Goal: Information Seeking & Learning: Compare options

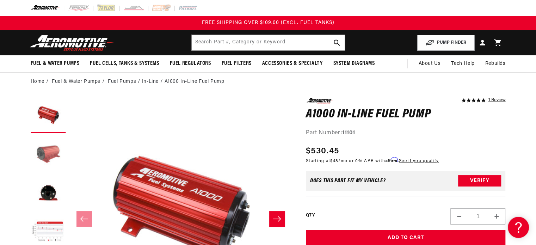
click at [43, 153] on button "Load image 2 in gallery view" at bounding box center [48, 154] width 35 height 35
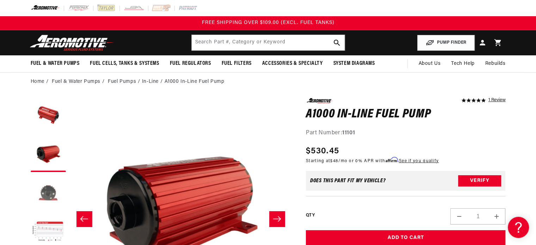
click at [47, 186] on button "Load image 3 in gallery view" at bounding box center [48, 192] width 35 height 35
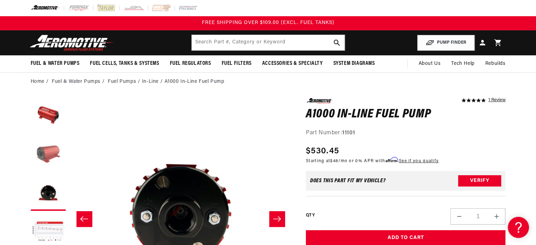
scroll to position [0, 445]
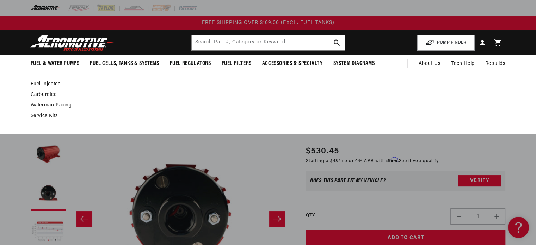
click at [47, 83] on link "Fuel Injected" at bounding box center [265, 84] width 468 height 6
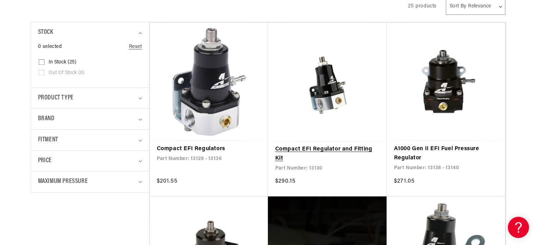
scroll to position [211, 0]
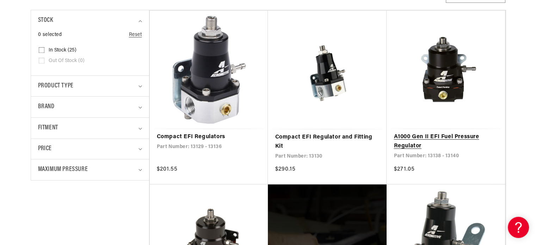
click at [455, 137] on link "A1000 Gen II EFI Fuel Pressure Regulator" at bounding box center [446, 141] width 104 height 18
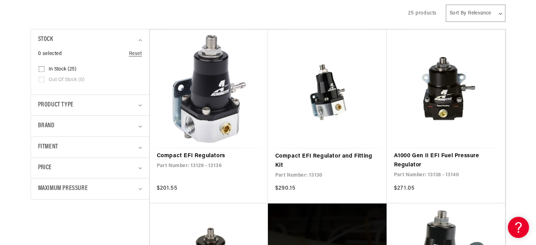
scroll to position [211, 0]
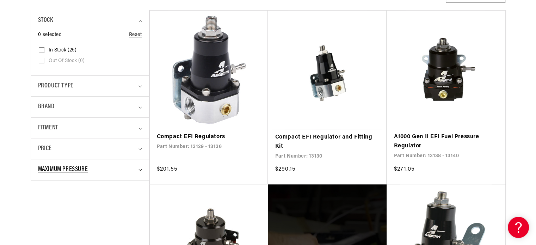
click at [80, 165] on span "Maximum Pressure" at bounding box center [63, 170] width 50 height 10
click at [87, 169] on span "Maximum Pressure" at bounding box center [63, 170] width 50 height 10
click at [67, 103] on div "Brand" at bounding box center [87, 107] width 98 height 10
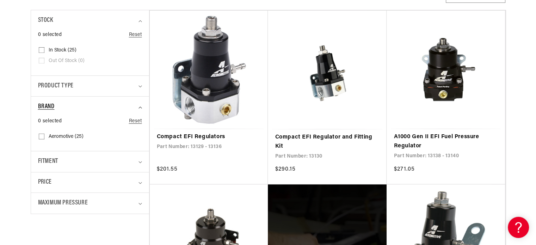
click at [67, 103] on div "Brand" at bounding box center [87, 107] width 98 height 10
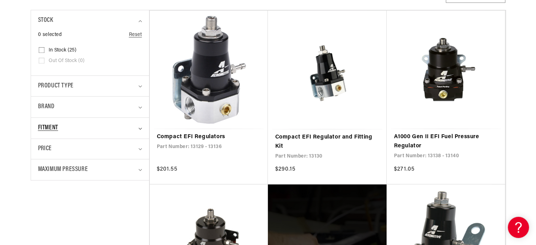
click at [68, 127] on div "Fitment" at bounding box center [87, 128] width 98 height 10
click at [70, 147] on div "Price" at bounding box center [87, 149] width 98 height 10
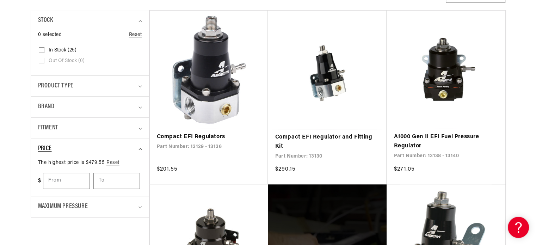
click at [70, 147] on div "Price" at bounding box center [87, 149] width 98 height 10
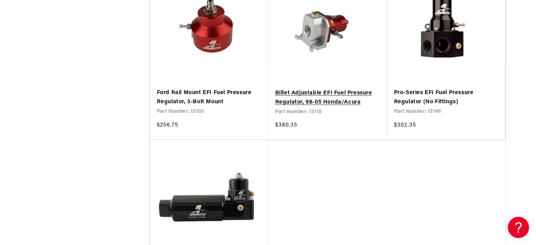
scroll to position [1480, 0]
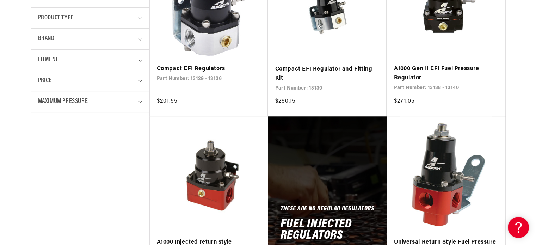
scroll to position [352, 0]
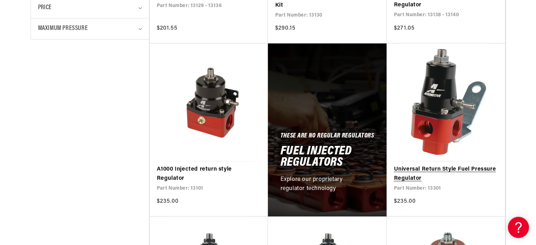
click at [454, 165] on link "Universal Return Style Fuel Pressure Regulator" at bounding box center [446, 174] width 104 height 18
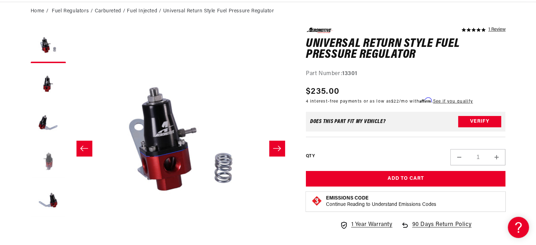
click at [49, 157] on button "Load image 5 in gallery view" at bounding box center [48, 161] width 35 height 35
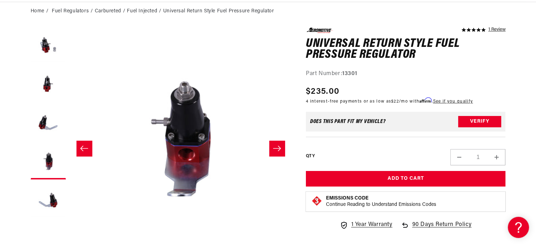
scroll to position [0, 890]
click at [46, 124] on button "Load image 4 in gallery view" at bounding box center [48, 122] width 35 height 35
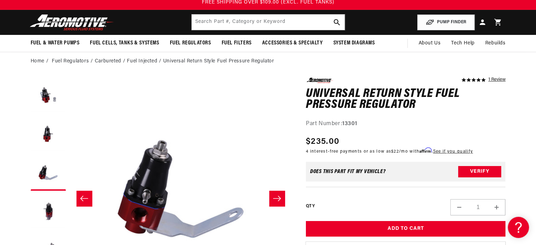
scroll to position [0, 0]
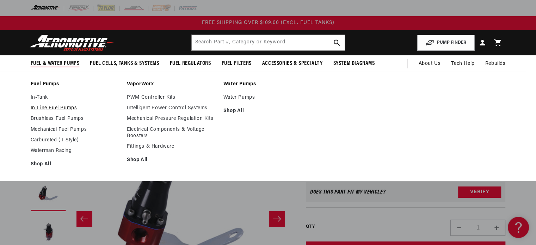
click at [62, 110] on link "In-Line Fuel Pumps" at bounding box center [75, 108] width 89 height 6
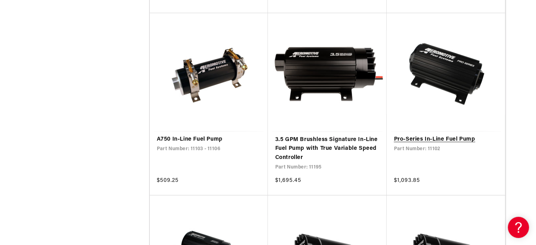
scroll to position [564, 0]
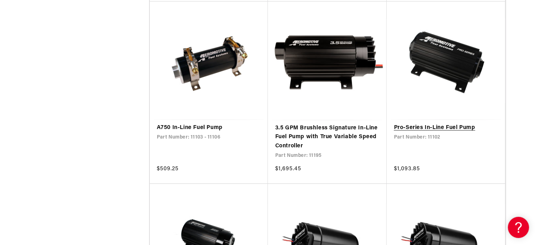
click at [450, 132] on link "Pro-Series In-Line Fuel Pump" at bounding box center [446, 127] width 104 height 9
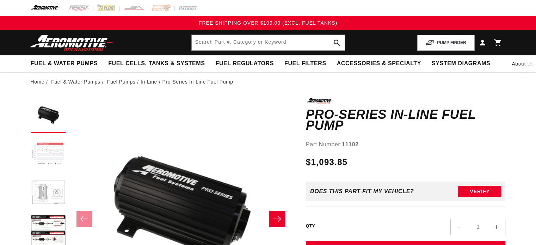
click at [39, 156] on button "Load image 2 in gallery view" at bounding box center [48, 154] width 35 height 35
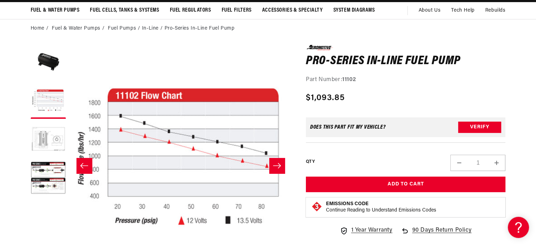
scroll to position [70, 0]
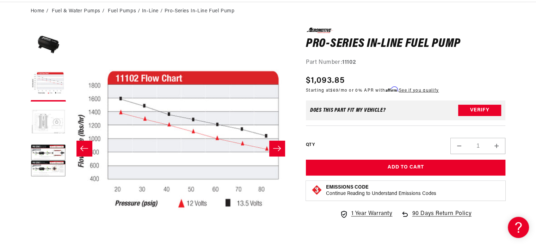
click at [43, 121] on button "Load image 3 in gallery view" at bounding box center [48, 122] width 35 height 35
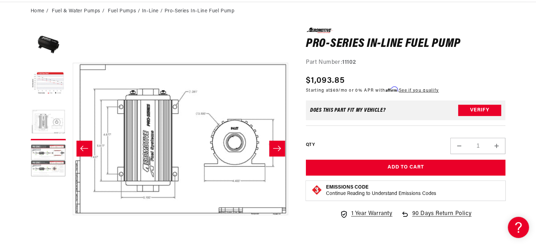
click at [48, 158] on button "Load image 4 in gallery view" at bounding box center [48, 161] width 35 height 35
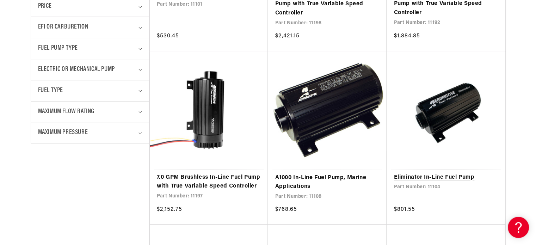
scroll to position [352, 0]
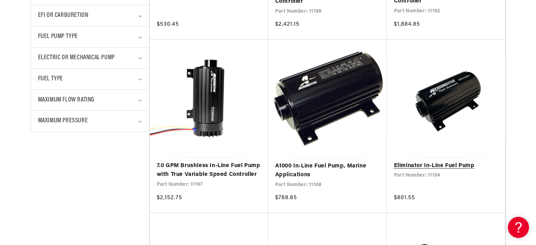
click at [452, 161] on link "Eliminator In-Line Fuel Pump" at bounding box center [446, 165] width 104 height 9
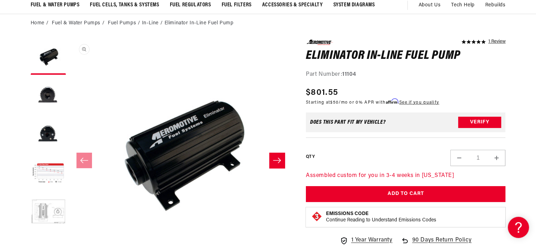
scroll to position [70, 0]
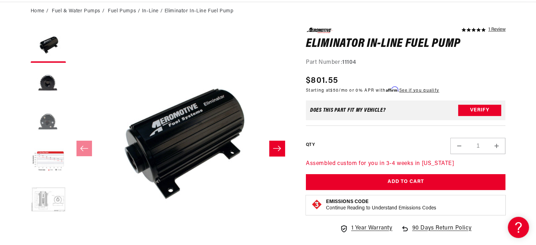
click at [49, 119] on button "Load image 3 in gallery view" at bounding box center [48, 122] width 35 height 35
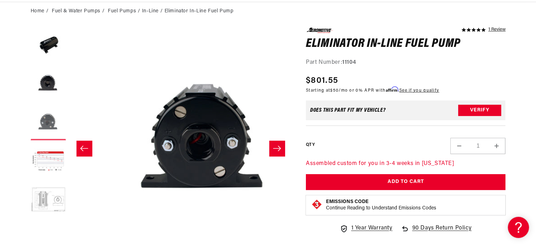
scroll to position [0, 445]
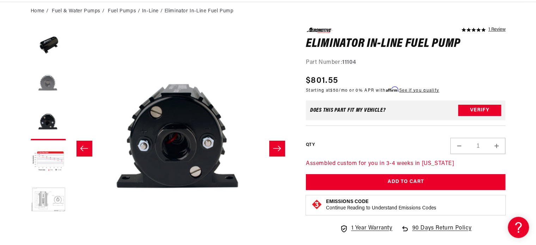
click at [44, 83] on button "Load image 2 in gallery view" at bounding box center [48, 83] width 35 height 35
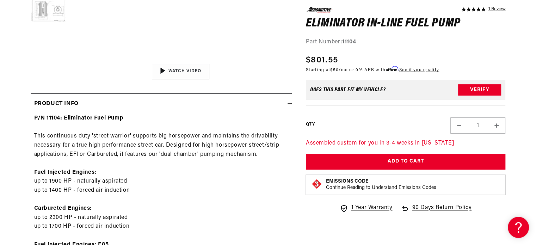
scroll to position [282, 0]
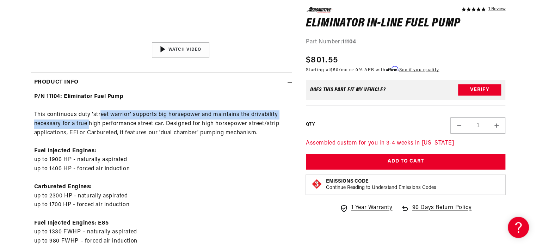
drag, startPoint x: 90, startPoint y: 122, endPoint x: 127, endPoint y: 126, distance: 36.9
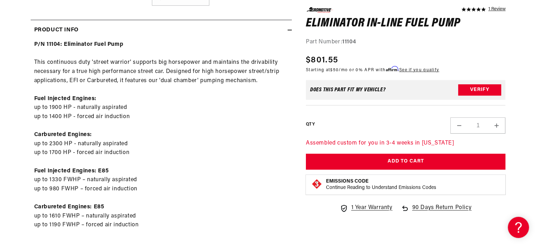
scroll to position [352, 0]
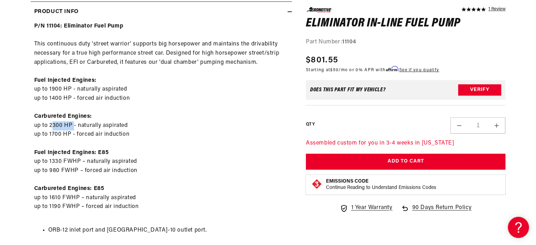
drag, startPoint x: 51, startPoint y: 127, endPoint x: 75, endPoint y: 129, distance: 24.0
click at [75, 129] on div "P/N 11104: Eliminator Fuel Pump This continuous duty 'street warrior' supports …" at bounding box center [161, 191] width 261 height 339
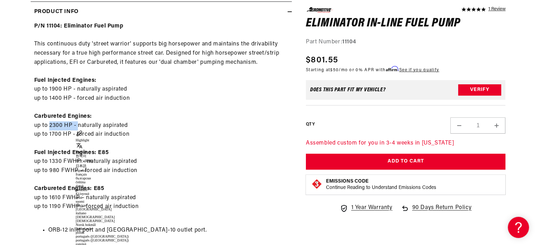
drag, startPoint x: 49, startPoint y: 127, endPoint x: 79, endPoint y: 128, distance: 29.3
click at [79, 128] on div "P/N 11104: Eliminator Fuel Pump This continuous duty 'street warrior' supports …" at bounding box center [161, 191] width 261 height 339
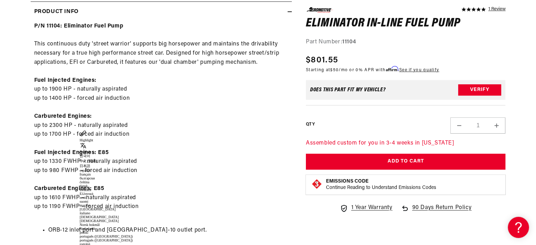
click at [180, 120] on div "P/N 11104: Eliminator Fuel Pump This continuous duty 'street warrior' supports …" at bounding box center [161, 191] width 261 height 339
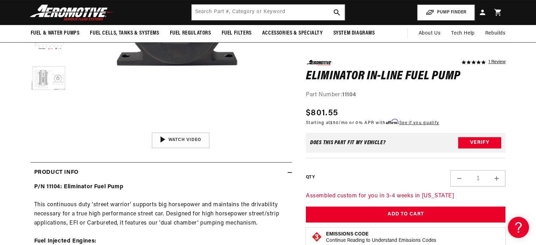
scroll to position [141, 0]
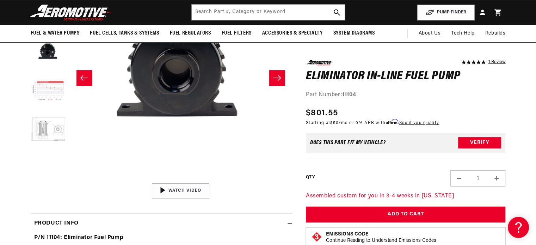
click at [52, 93] on button "Load image 4 in gallery view" at bounding box center [48, 90] width 35 height 35
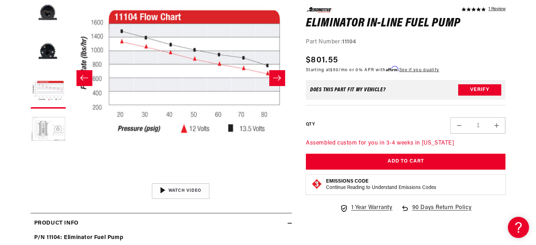
scroll to position [70, 0]
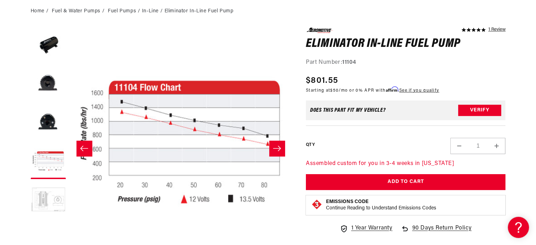
click at [48, 190] on button "Load image 5 in gallery view" at bounding box center [48, 199] width 35 height 35
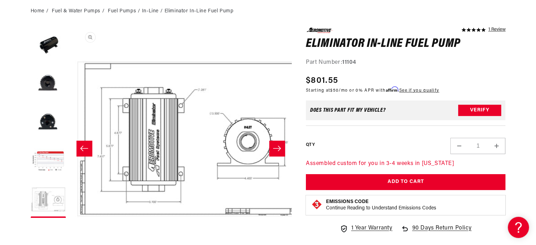
scroll to position [0, 890]
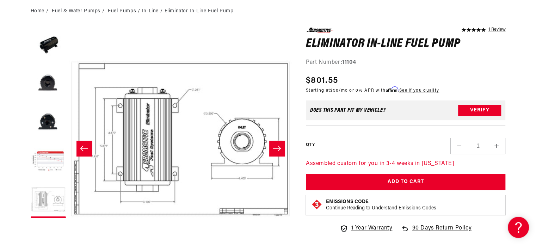
click at [279, 148] on icon "Slide right" at bounding box center [277, 148] width 8 height 5
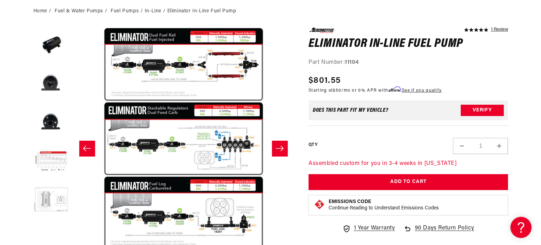
scroll to position [38, 0]
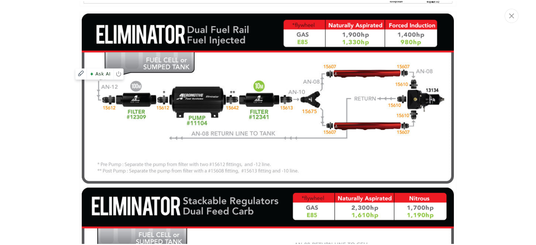
scroll to position [1329, 0]
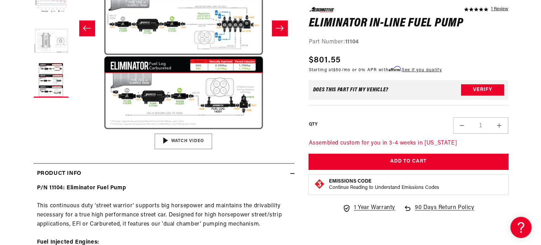
scroll to position [197, 0]
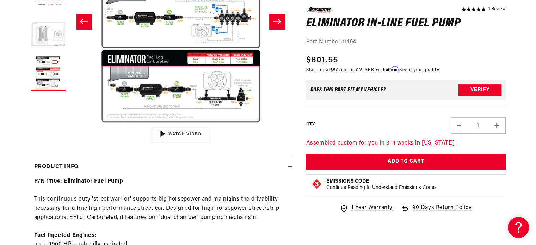
click at [69, 123] on button "Open media 6 in modal" at bounding box center [69, 123] width 0 height 0
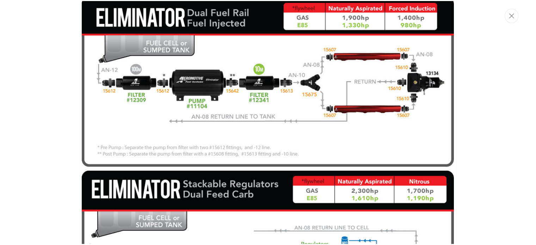
scroll to position [1263, 0]
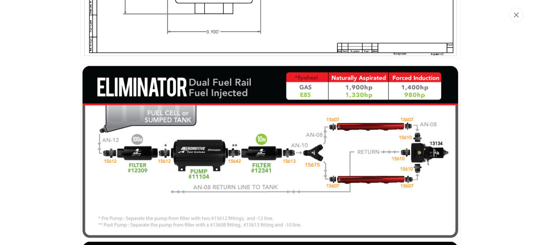
click at [517, 17] on icon "Close" at bounding box center [516, 14] width 5 height 5
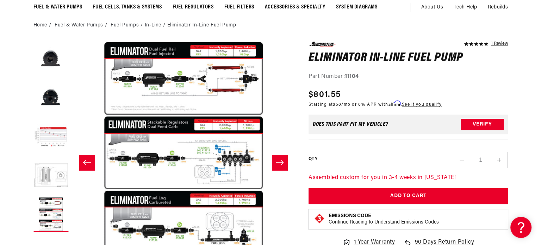
scroll to position [0, 0]
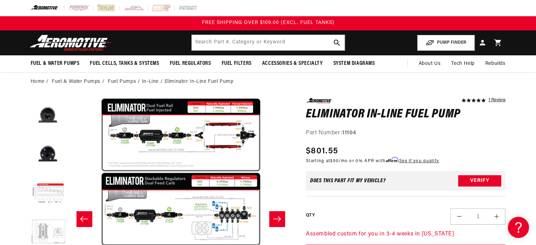
click at [283, 220] on button "Slide right" at bounding box center [277, 219] width 16 height 16
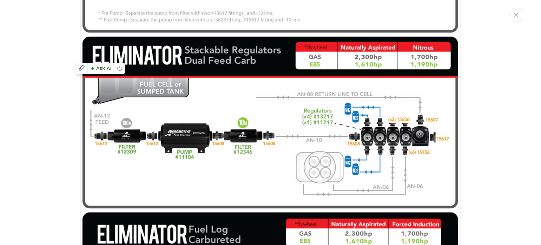
scroll to position [1257, 0]
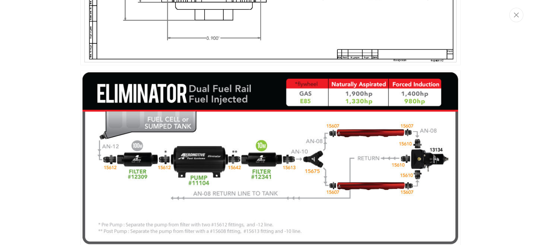
click at [37, 179] on div "Media gallery" at bounding box center [270, 122] width 541 height 245
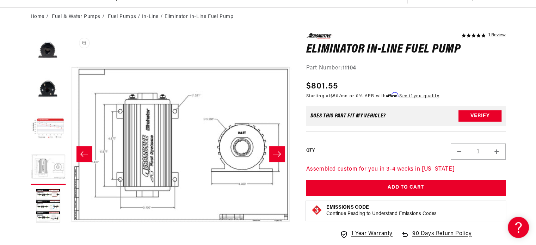
scroll to position [0, 0]
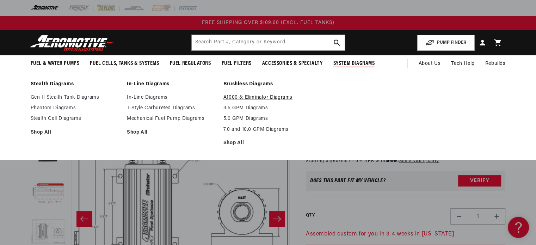
click at [250, 100] on link "A1000 & Eliminator Diagrams" at bounding box center [267, 97] width 89 height 6
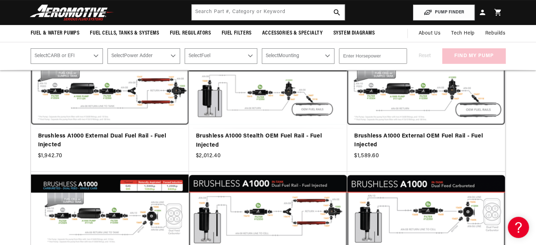
scroll to position [141, 0]
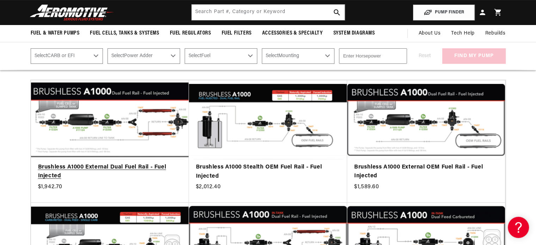
click at [150, 168] on link "Brushless A1000 External Dual Fuel Rail - Fuel Injected" at bounding box center [110, 172] width 144 height 18
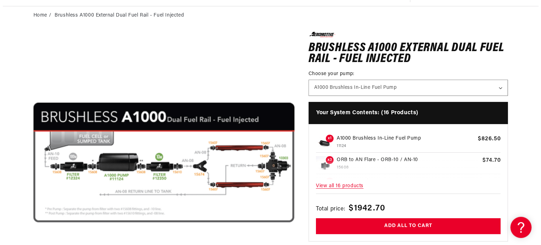
scroll to position [70, 0]
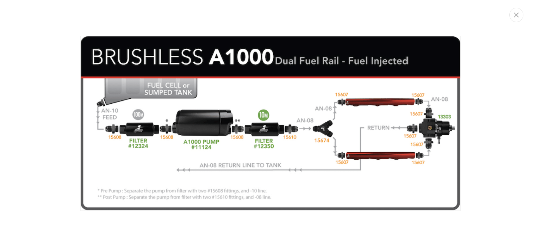
click at [231, 219] on div "Media gallery" at bounding box center [270, 122] width 541 height 245
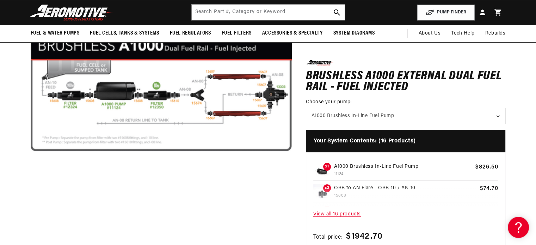
scroll to position [95, 0]
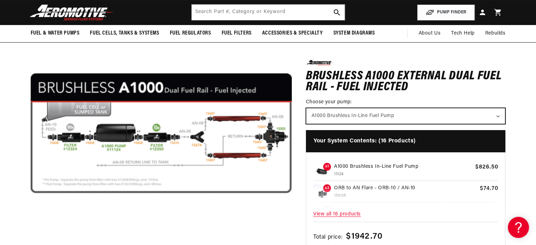
click at [358, 114] on select "A1000 Brushless In-Line Fuel Pump" at bounding box center [405, 116] width 199 height 16
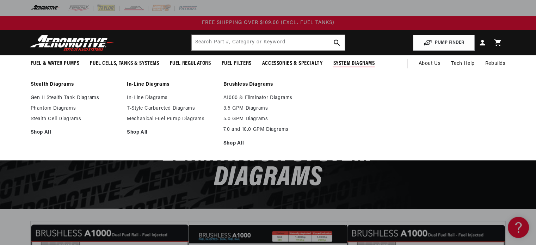
drag, startPoint x: 152, startPoint y: 98, endPoint x: 189, endPoint y: 122, distance: 43.8
click at [152, 98] on link "In-Line Diagrams" at bounding box center [171, 98] width 89 height 6
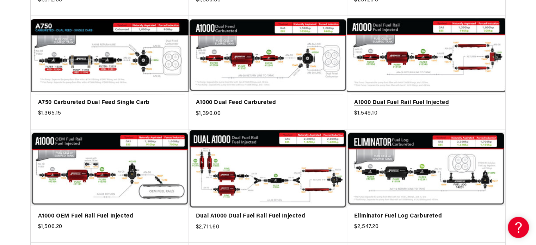
click at [455, 98] on link "A1000 Dual Fuel Rail Fuel Injected" at bounding box center [426, 102] width 144 height 9
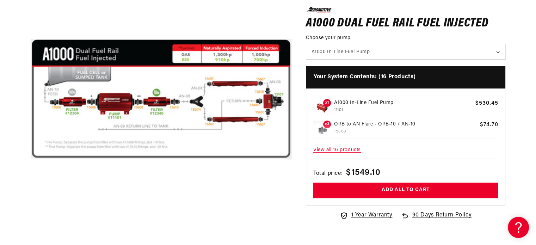
scroll to position [141, 0]
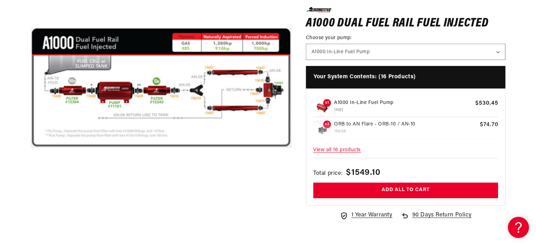
click at [31, 218] on button "Open media 1 in modal" at bounding box center [31, 218] width 0 height 0
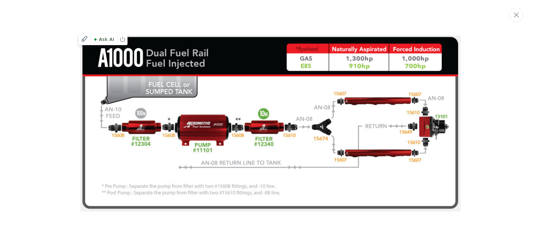
click at [252, 211] on img "Media gallery" at bounding box center [270, 123] width 380 height 177
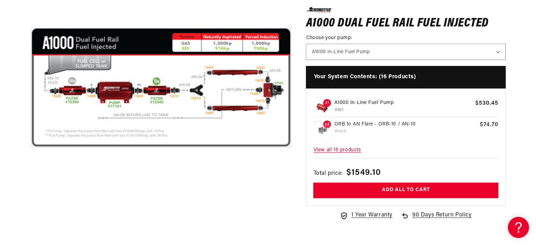
scroll to position [0, 0]
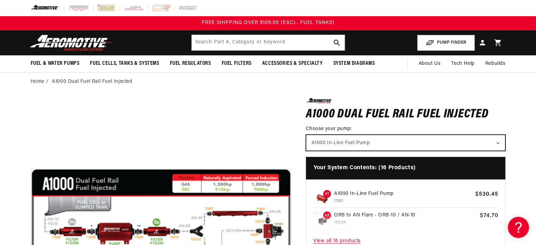
click at [339, 139] on select "A1000 In-Line Fuel Pump" at bounding box center [405, 143] width 199 height 16
click at [306, 135] on select "A1000 In-Line Fuel Pump" at bounding box center [405, 143] width 199 height 16
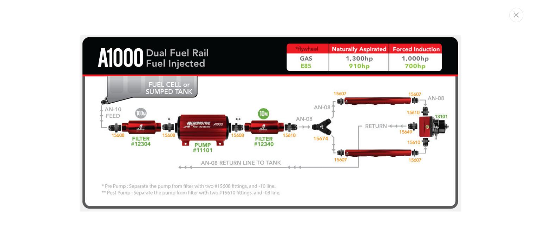
click at [50, 124] on div "Media gallery" at bounding box center [270, 122] width 541 height 189
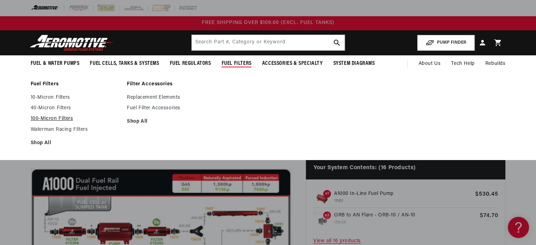
click at [42, 120] on link "100-Micron Filters" at bounding box center [75, 119] width 89 height 6
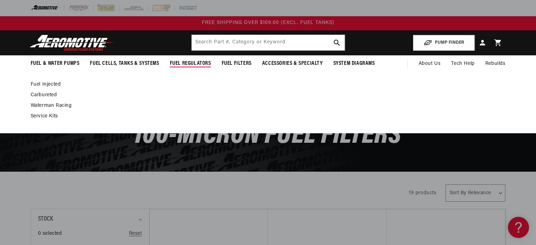
click at [47, 84] on link "Fuel Injected" at bounding box center [265, 84] width 468 height 6
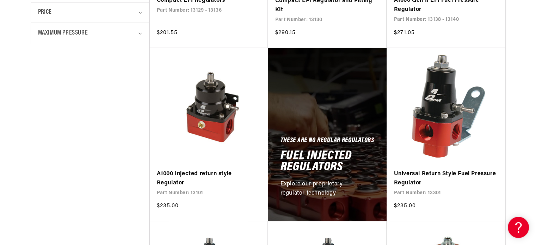
scroll to position [352, 0]
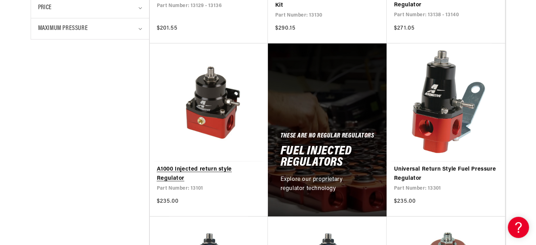
click at [223, 170] on link "A1000 Injected return style Regulator" at bounding box center [209, 174] width 104 height 18
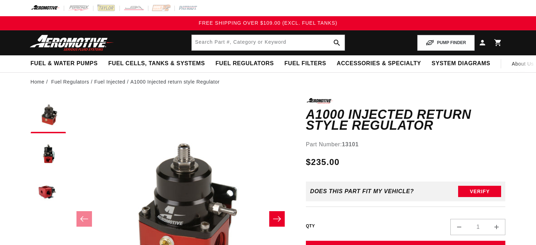
click at [44, 184] on button "Load image 3 in gallery view" at bounding box center [48, 192] width 35 height 35
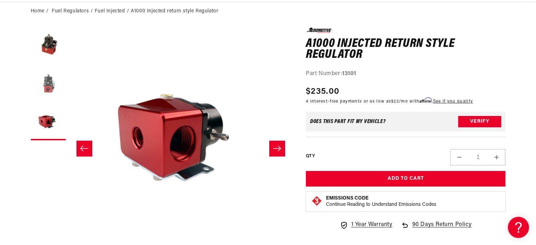
click at [47, 89] on button "Load image 2 in gallery view" at bounding box center [48, 83] width 35 height 35
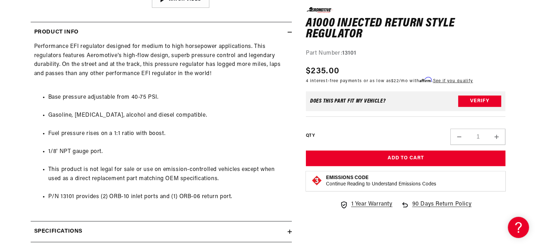
scroll to position [352, 0]
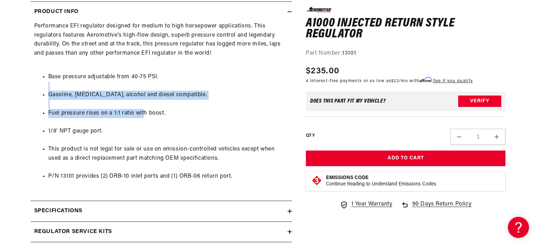
drag, startPoint x: 144, startPoint y: 112, endPoint x: 160, endPoint y: 83, distance: 32.8
click at [160, 83] on ul "Base pressure adjustable from 40-75 PSI. Gasoline, ethanol, alcohol and diesel …" at bounding box center [161, 127] width 254 height 126
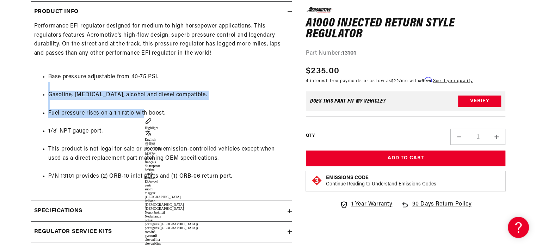
click at [171, 94] on li "Gasoline, ethanol, alcohol and diesel compatible." at bounding box center [168, 95] width 240 height 9
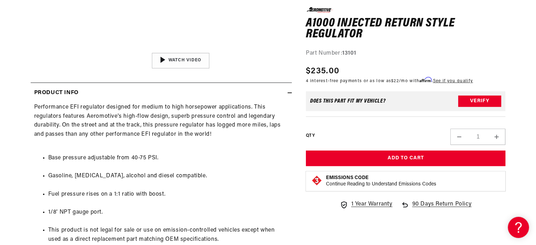
scroll to position [141, 0]
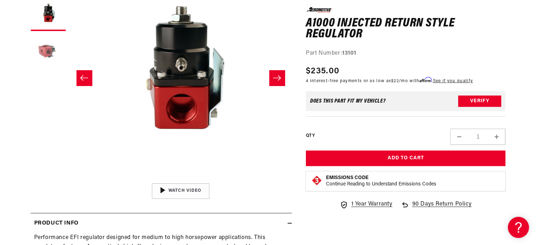
click at [49, 47] on button "Load image 3 in gallery view" at bounding box center [48, 52] width 35 height 35
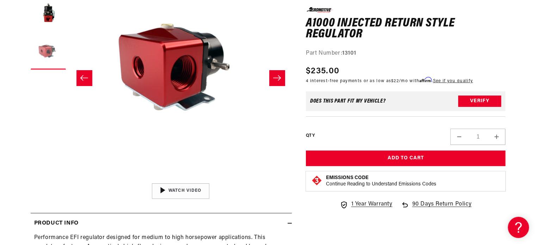
scroll to position [0, 445]
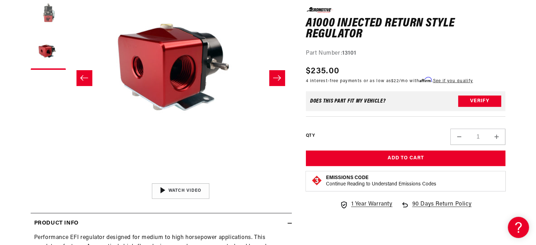
click at [49, 18] on button "Load image 2 in gallery view" at bounding box center [48, 13] width 35 height 35
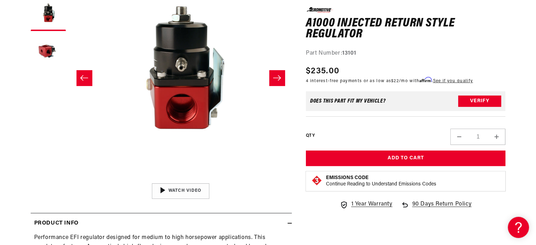
scroll to position [0, 222]
click at [87, 80] on icon "Slide left" at bounding box center [84, 77] width 8 height 7
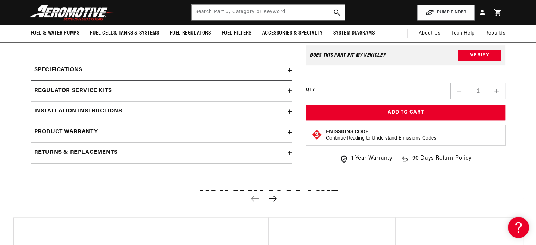
scroll to position [423, 0]
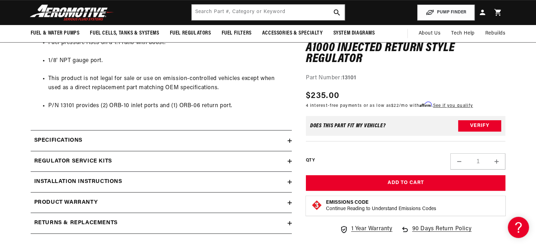
click at [269, 145] on div "Specifications" at bounding box center [159, 140] width 257 height 9
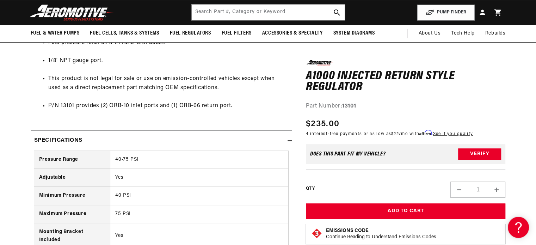
click at [260, 135] on summary "Specifications" at bounding box center [161, 140] width 261 height 20
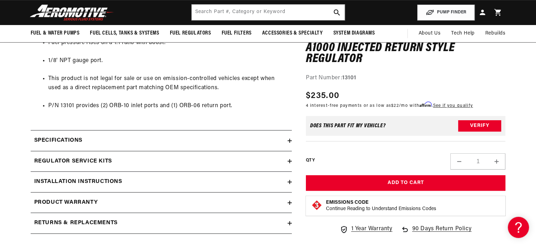
scroll to position [493, 0]
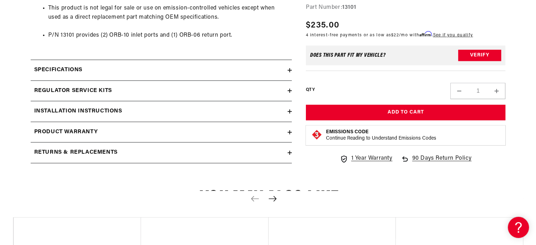
click at [241, 116] on summary "Installation Instructions" at bounding box center [161, 111] width 261 height 20
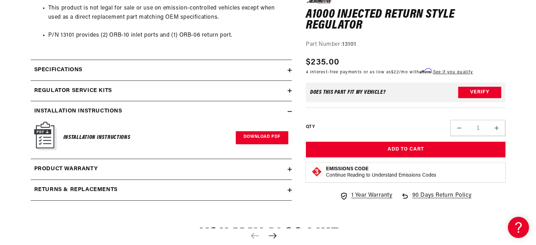
click at [259, 136] on link "Download PDF" at bounding box center [262, 137] width 52 height 13
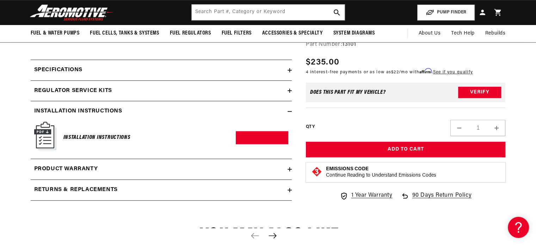
scroll to position [141, 0]
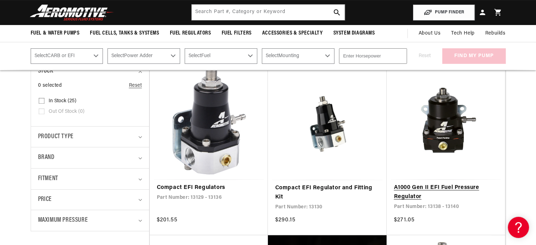
scroll to position [141, 0]
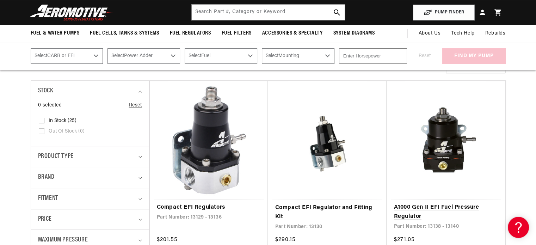
click at [446, 203] on link "A1000 Gen II EFI Fuel Pressure Regulator" at bounding box center [446, 212] width 104 height 18
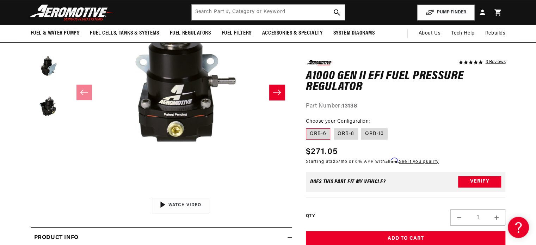
scroll to position [70, 0]
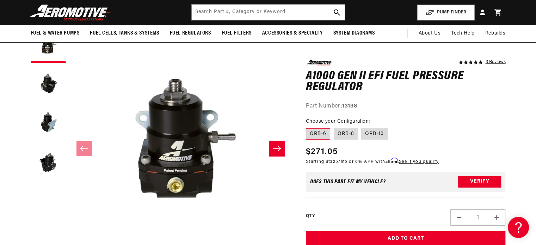
click at [274, 149] on icon "Slide right" at bounding box center [277, 148] width 8 height 7
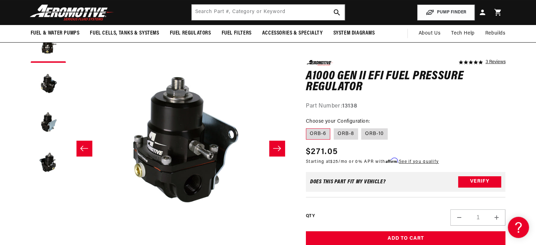
click at [275, 149] on icon "Slide right" at bounding box center [277, 148] width 8 height 7
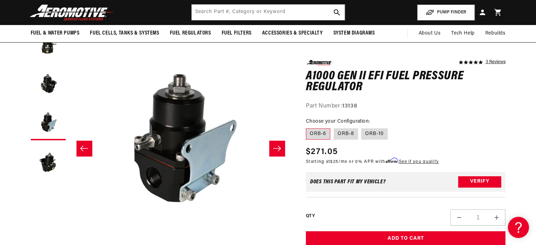
click at [275, 149] on icon "Slide right" at bounding box center [277, 148] width 8 height 7
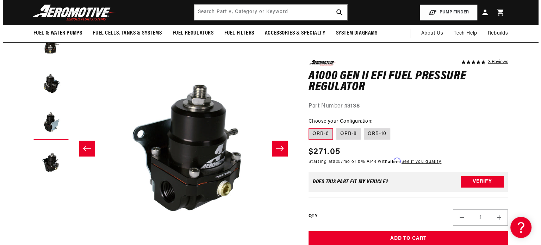
scroll to position [0, 667]
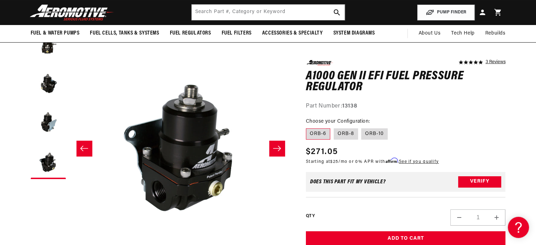
click at [275, 149] on icon "Slide right" at bounding box center [277, 148] width 8 height 7
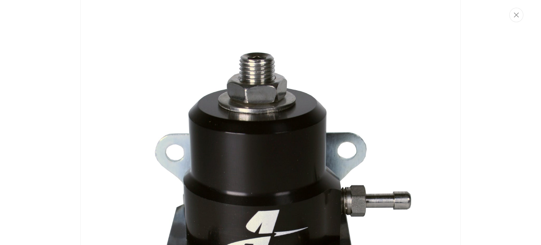
scroll to position [0, 0]
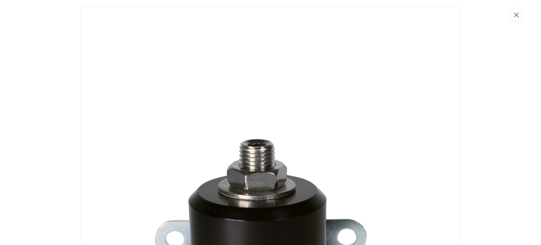
click at [520, 14] on button "Close" at bounding box center [516, 15] width 14 height 14
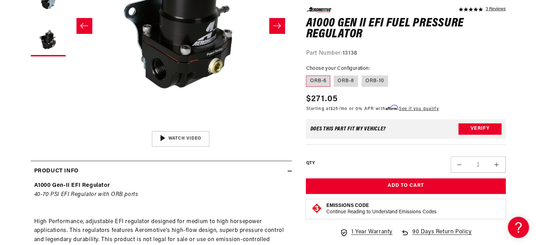
scroll to position [198, 0]
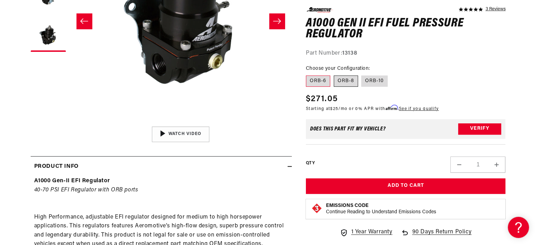
click at [355, 81] on label "ORB-8" at bounding box center [346, 80] width 24 height 11
click at [334, 74] on input "ORB-8" at bounding box center [334, 74] width 0 height 0
radio input "true"
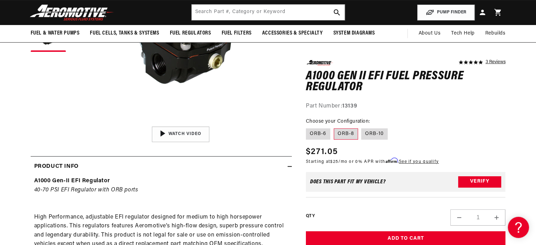
scroll to position [127, 0]
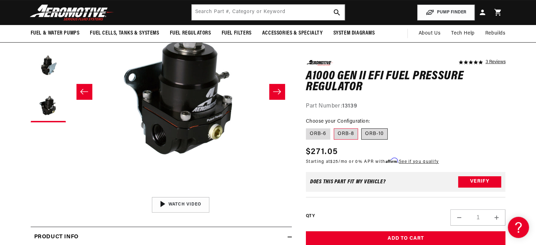
click at [369, 134] on label "ORB-10" at bounding box center [374, 133] width 26 height 11
click at [362, 127] on input "ORB-10" at bounding box center [361, 127] width 0 height 0
radio input "true"
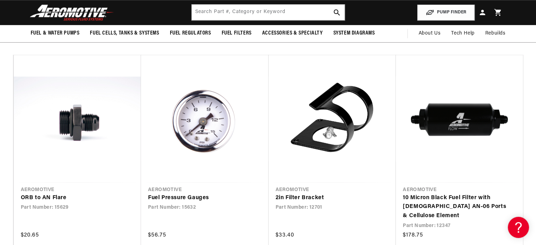
scroll to position [761, 0]
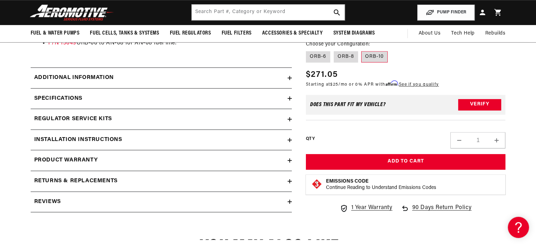
click at [87, 143] on h2 "Installation Instructions" at bounding box center [78, 139] width 88 height 9
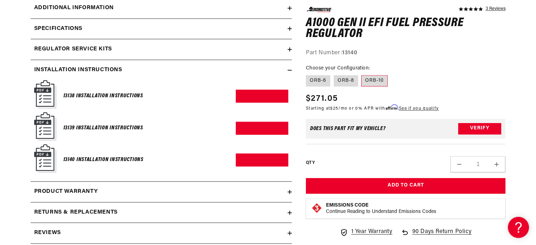
scroll to position [832, 0]
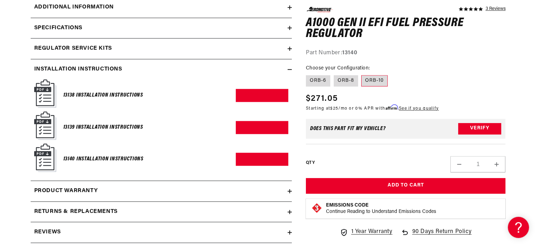
click at [100, 73] on h2 "Installation Instructions" at bounding box center [78, 69] width 88 height 9
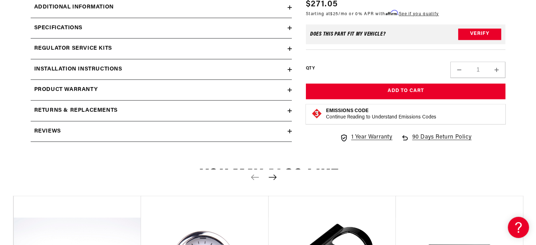
click at [107, 52] on h2 "Regulator Service Kits" at bounding box center [73, 48] width 78 height 9
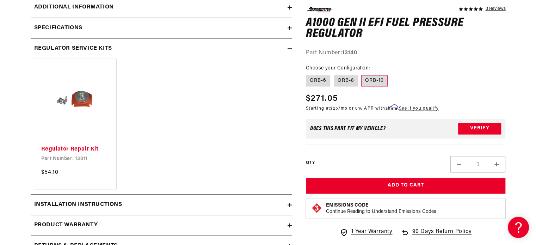
click at [109, 51] on h2 "Regulator Service Kits" at bounding box center [73, 48] width 78 height 9
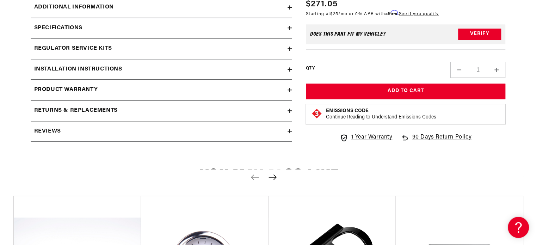
click at [80, 87] on h2 "Product warranty" at bounding box center [66, 89] width 64 height 9
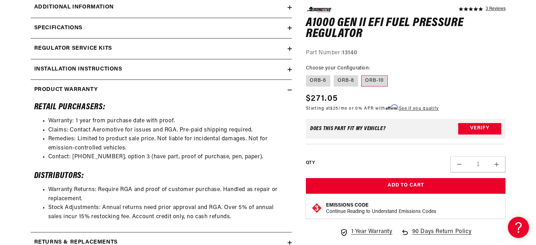
click at [80, 87] on h2 "Product warranty" at bounding box center [66, 89] width 64 height 9
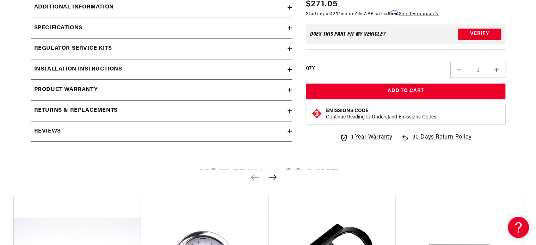
click at [74, 106] on h2 "Returns & replacements" at bounding box center [75, 110] width 83 height 9
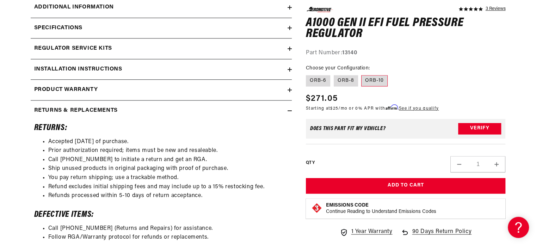
click at [74, 106] on h2 "Returns & replacements" at bounding box center [75, 110] width 83 height 9
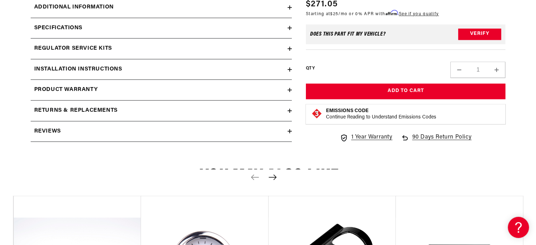
click at [70, 127] on div "Reviews" at bounding box center [159, 131] width 257 height 9
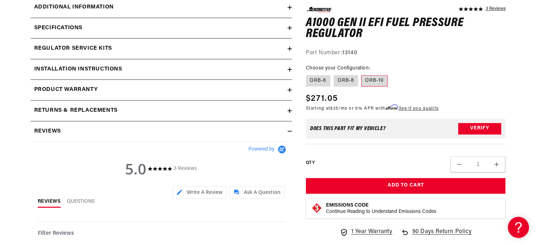
click at [70, 127] on div "Reviews" at bounding box center [159, 131] width 257 height 9
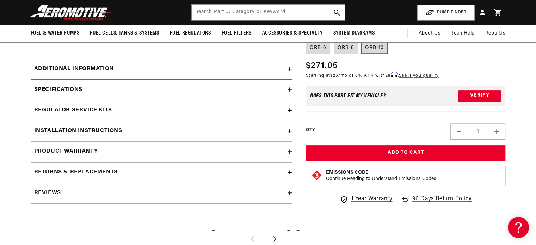
scroll to position [761, 0]
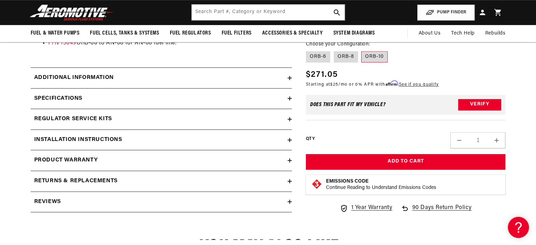
click at [93, 80] on h2 "Additional information" at bounding box center [74, 77] width 80 height 9
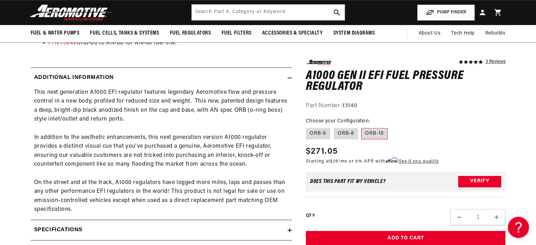
click at [94, 79] on h2 "Additional information" at bounding box center [74, 77] width 80 height 9
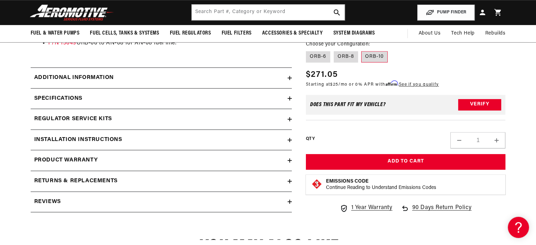
click at [69, 97] on h2 "Specifications" at bounding box center [58, 98] width 48 height 9
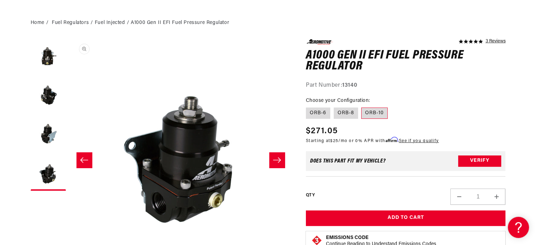
scroll to position [70, 0]
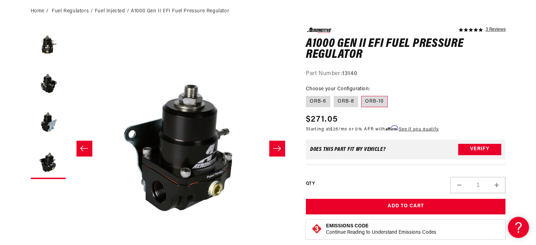
click at [338, 107] on fieldset "Choose your Configuration: ORB-6 ORB-8 ORB-10" at bounding box center [406, 96] width 200 height 23
click at [339, 105] on label "ORB-8" at bounding box center [346, 101] width 24 height 11
click at [334, 95] on input "ORB-8" at bounding box center [334, 94] width 0 height 0
radio input "true"
click at [312, 104] on label "ORB-6" at bounding box center [318, 101] width 24 height 11
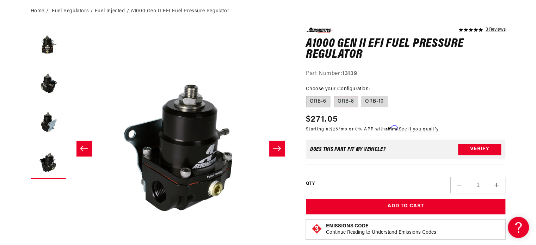
click at [308, 95] on input "ORB-6" at bounding box center [308, 94] width 0 height 0
radio input "true"
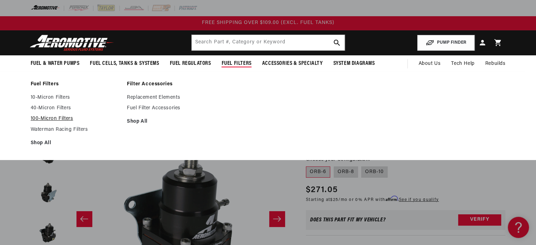
click at [59, 120] on link "100-Micron Filters" at bounding box center [75, 119] width 89 height 6
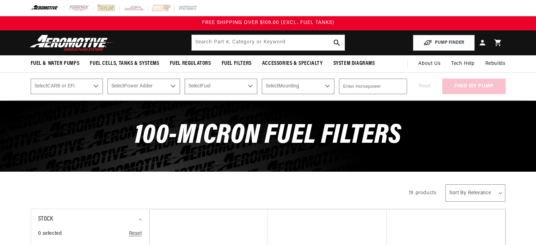
scroll to position [211, 0]
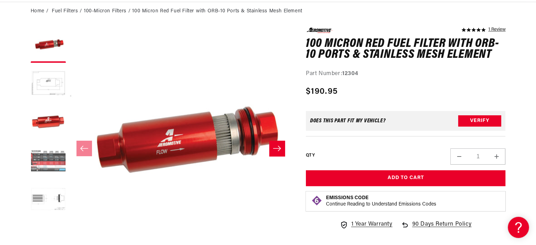
click at [51, 164] on button "Load image 4 in gallery view" at bounding box center [48, 161] width 35 height 35
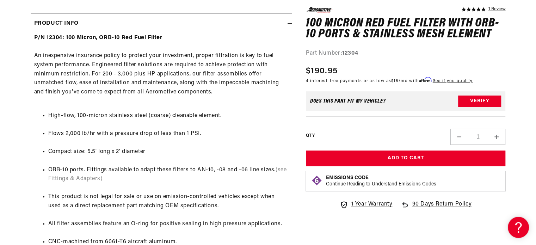
scroll to position [352, 0]
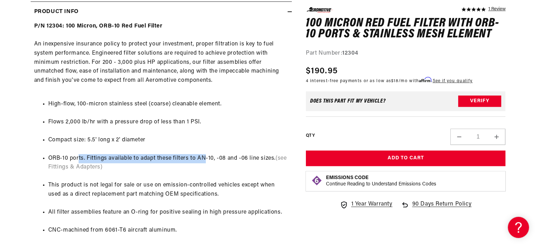
drag, startPoint x: 79, startPoint y: 157, endPoint x: 205, endPoint y: 159, distance: 126.5
click at [205, 159] on li "ORB-10 ports. Fittings available to adapt these filters to AN-10, -08 and -06 l…" at bounding box center [168, 163] width 240 height 18
click at [187, 159] on li "ORB-10 ports. Fittings available to adapt these filters to AN-10, -08 and -06 l…" at bounding box center [168, 163] width 240 height 18
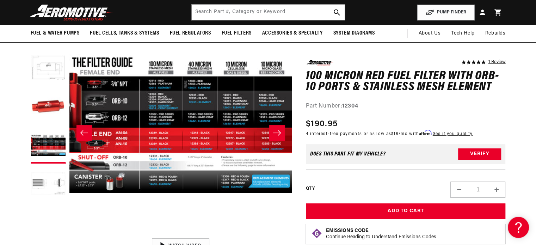
scroll to position [0, 0]
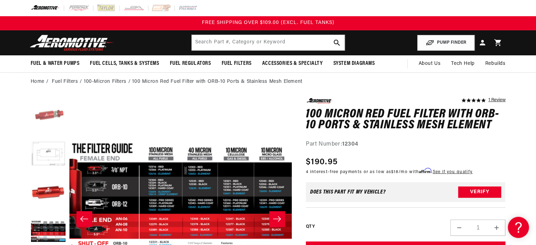
click at [44, 117] on button "Load image 1 in gallery view" at bounding box center [48, 115] width 35 height 35
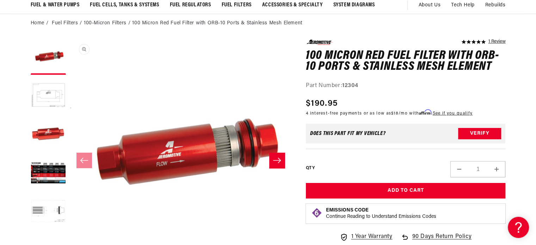
scroll to position [70, 0]
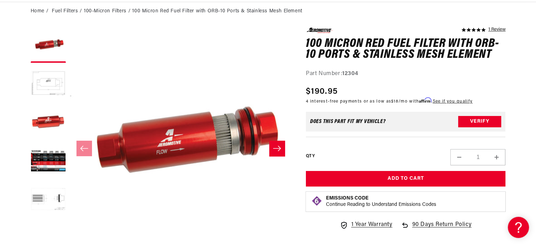
click at [278, 149] on icon "Slide right" at bounding box center [277, 148] width 8 height 7
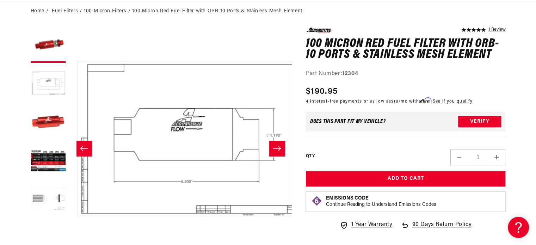
scroll to position [0, 222]
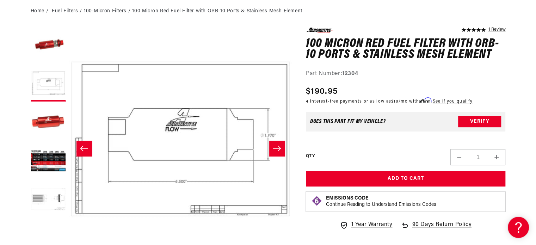
click at [278, 149] on icon "Slide right" at bounding box center [277, 148] width 8 height 7
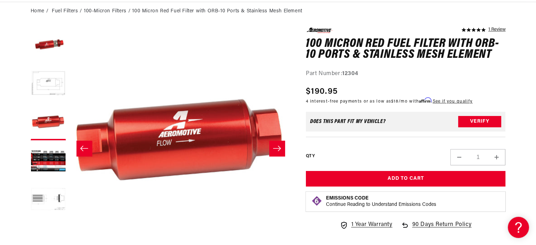
click at [278, 149] on icon "Slide right" at bounding box center [277, 148] width 8 height 7
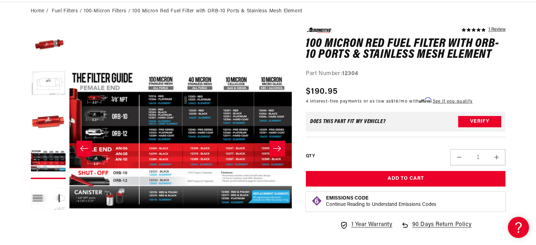
click at [278, 149] on icon "Slide right" at bounding box center [277, 148] width 8 height 7
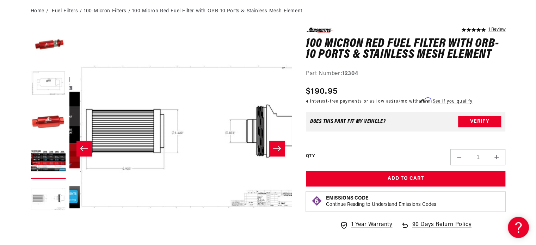
scroll to position [0, 890]
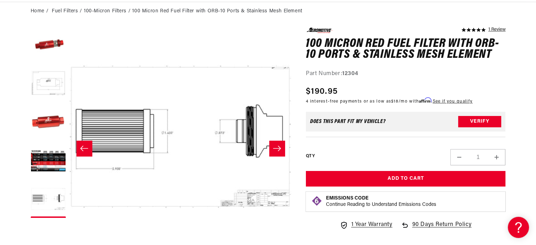
click at [278, 149] on icon "Slide right" at bounding box center [277, 148] width 8 height 7
click at [44, 52] on button "Load image 1 in gallery view" at bounding box center [48, 44] width 35 height 35
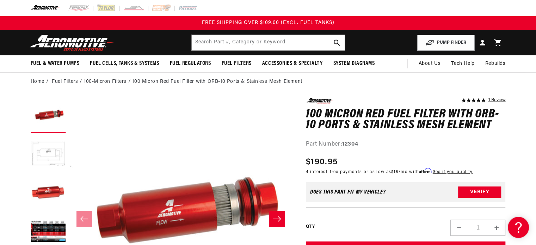
scroll to position [0, 0]
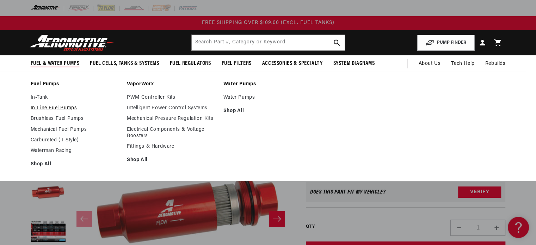
click at [50, 109] on link "In-Line Fuel Pumps" at bounding box center [75, 108] width 89 height 6
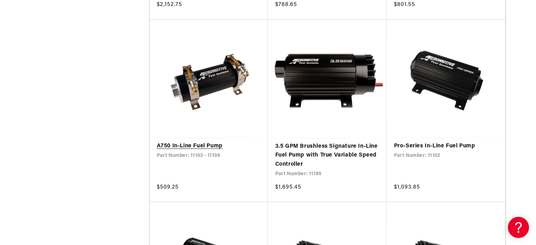
scroll to position [564, 0]
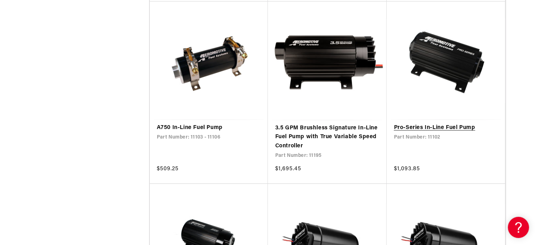
click at [437, 132] on link "Pro-Series In-Line Fuel Pump" at bounding box center [446, 127] width 104 height 9
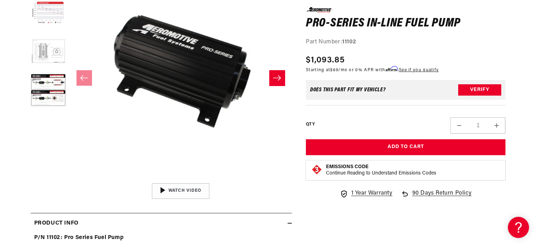
click at [281, 83] on button "Slide right" at bounding box center [277, 78] width 16 height 16
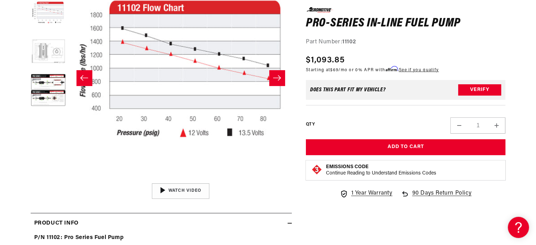
click at [281, 83] on button "Slide right" at bounding box center [277, 78] width 16 height 16
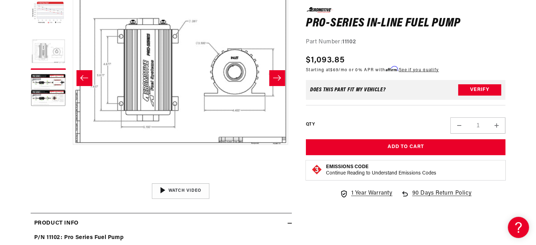
click at [281, 83] on button "Slide right" at bounding box center [277, 78] width 16 height 16
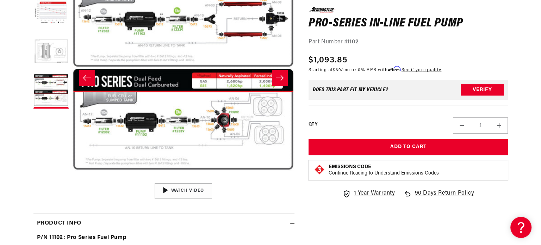
scroll to position [70, 0]
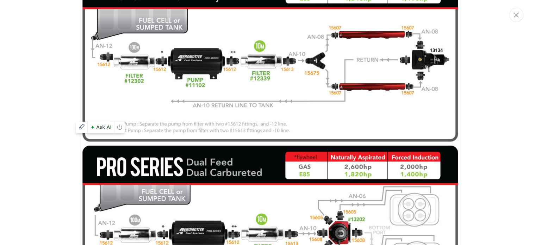
scroll to position [874, 0]
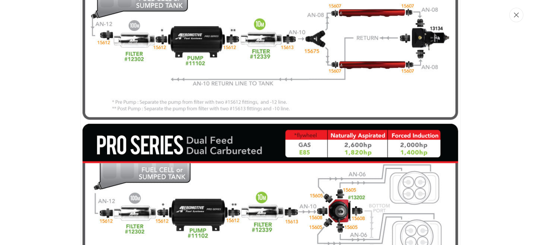
click at [515, 15] on icon "Close" at bounding box center [516, 14] width 5 height 5
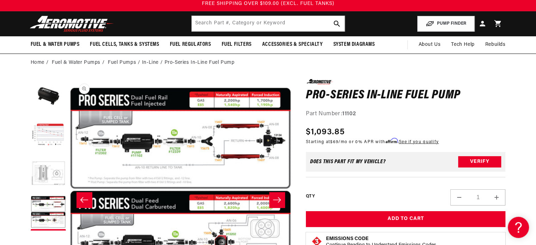
scroll to position [0, 0]
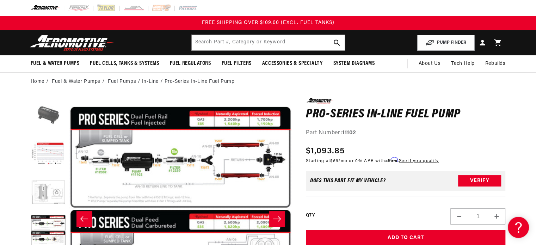
click at [46, 114] on button "Load image 1 in gallery view" at bounding box center [48, 115] width 35 height 35
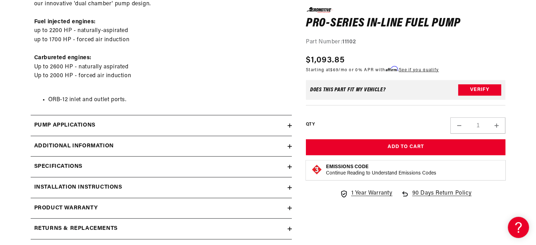
scroll to position [423, 0]
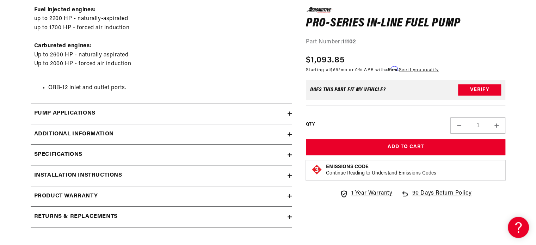
click at [75, 169] on summary "Installation Instructions" at bounding box center [161, 175] width 261 height 20
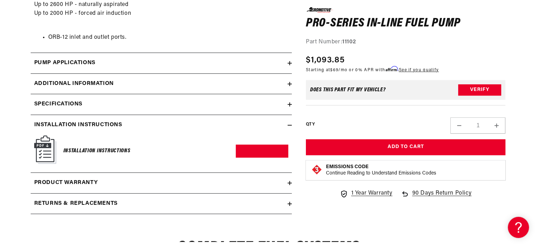
scroll to position [493, 0]
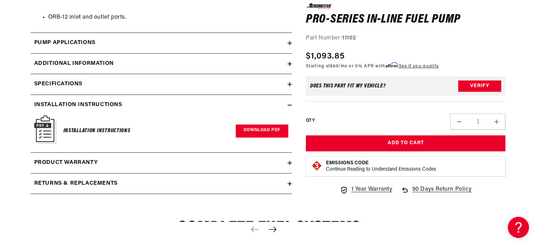
click at [248, 134] on link "Download PDF" at bounding box center [262, 130] width 52 height 13
